Goal: Transaction & Acquisition: Subscribe to service/newsletter

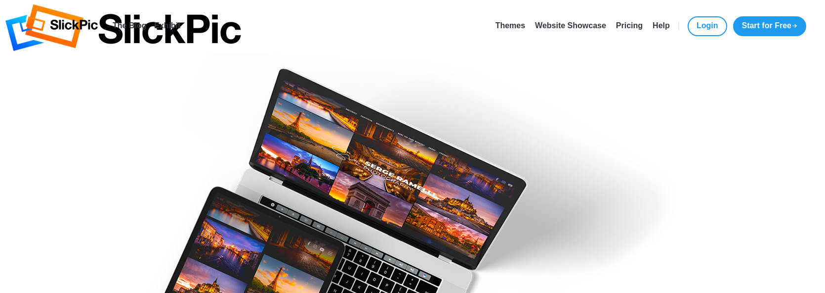
type input "[EMAIL_ADDRESS][DOMAIN_NAME]"
type input "[PERSON_NAME]"
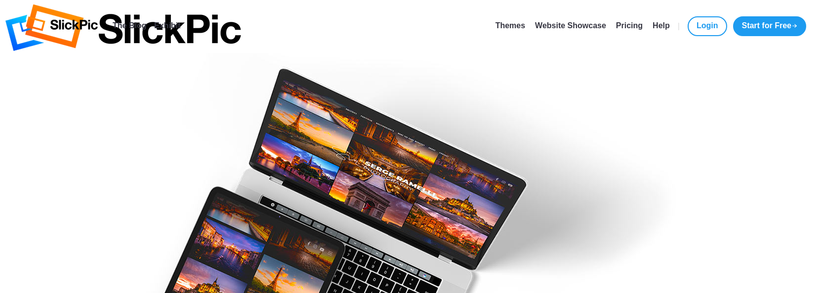
type input "b"
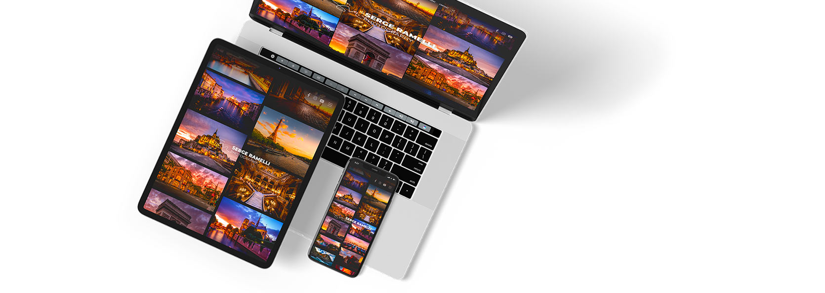
scroll to position [407, 0]
type input "Bisacchi"
checkbox input "true"
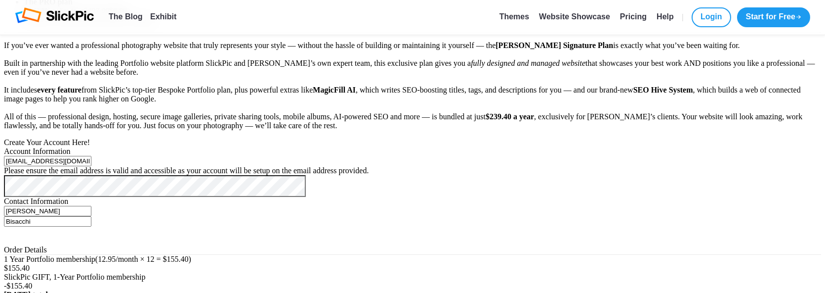
scroll to position [494, 0]
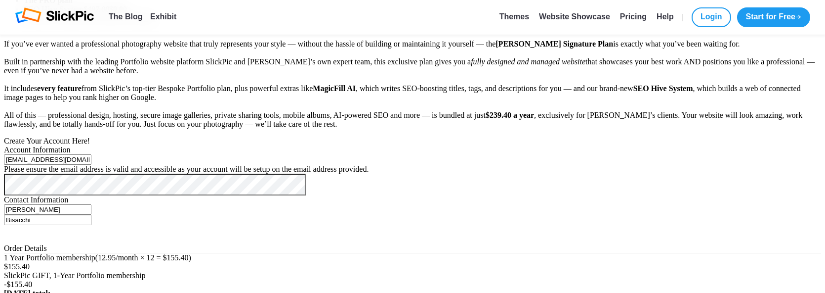
type input "02 / 28"
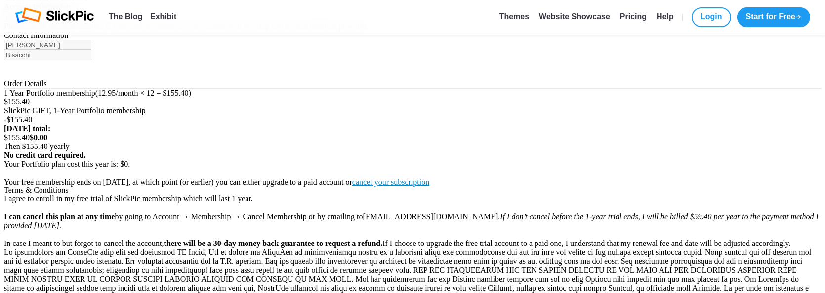
scroll to position [620, 0]
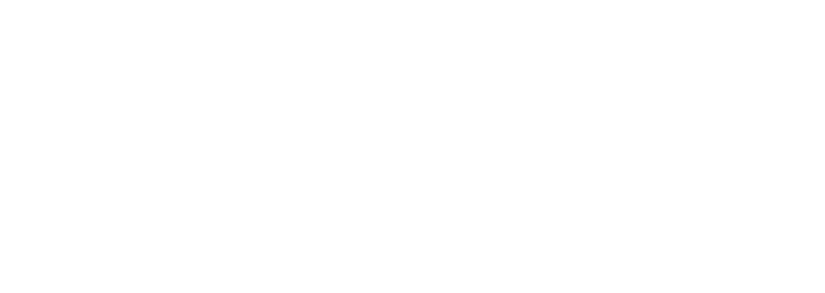
scroll to position [10, 0]
